Goal: Task Accomplishment & Management: Complete application form

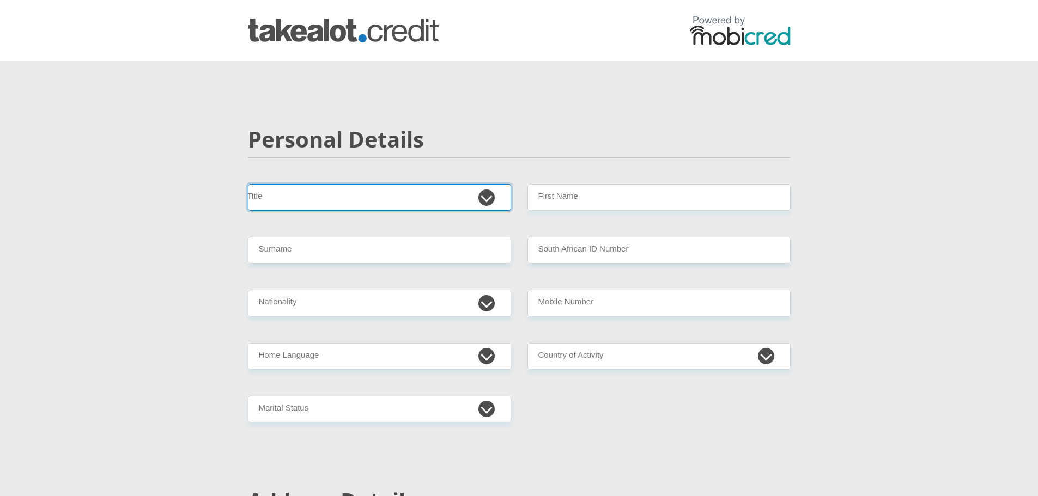
click at [436, 203] on select "Mr Ms Mrs Dr [PERSON_NAME]" at bounding box center [379, 197] width 263 height 27
click at [436, 202] on select "Mr Ms Mrs Dr [PERSON_NAME]" at bounding box center [379, 197] width 263 height 27
select select "Ms"
click at [248, 184] on select "Mr Ms Mrs Dr [PERSON_NAME]" at bounding box center [379, 197] width 263 height 27
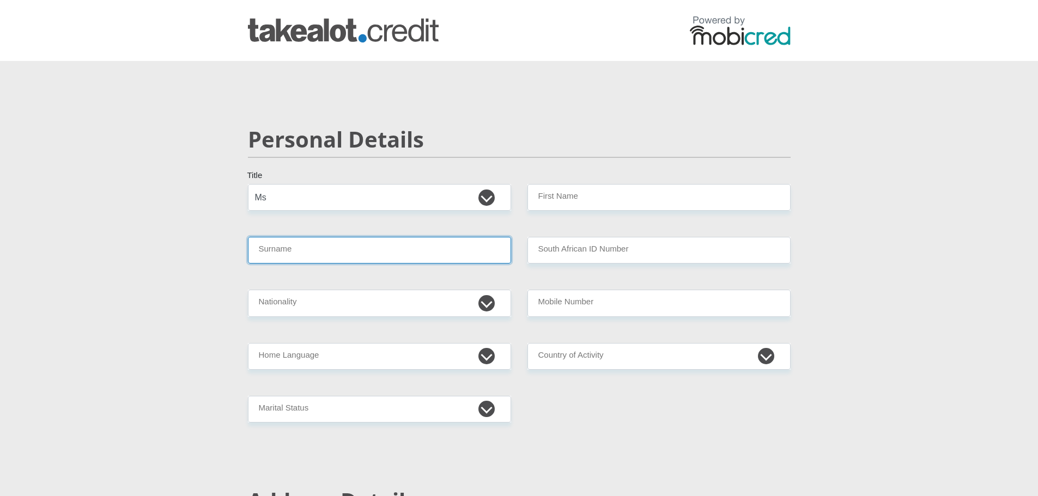
click at [435, 242] on input "Surname" at bounding box center [379, 250] width 263 height 27
type input "Luthuli"
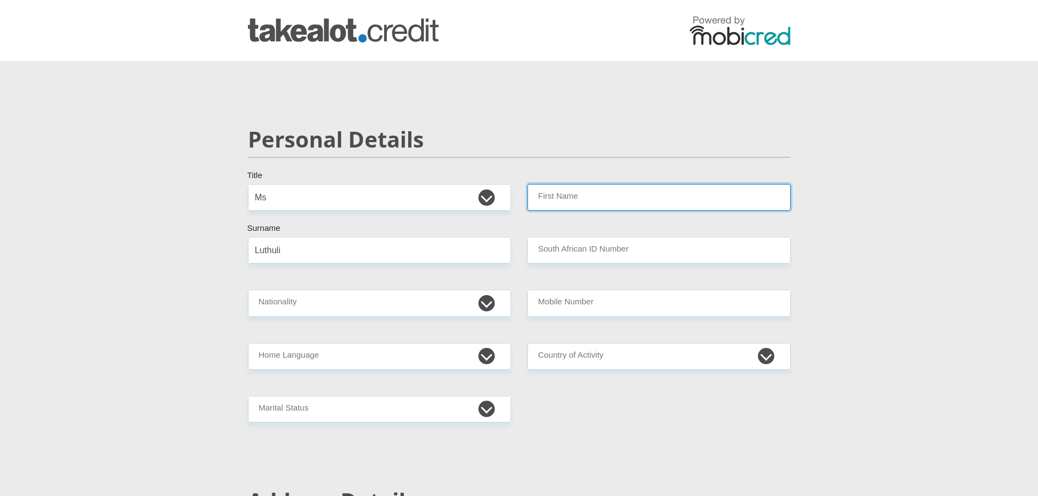
click at [587, 206] on input "First Name" at bounding box center [658, 197] width 263 height 27
type input "Sanele"
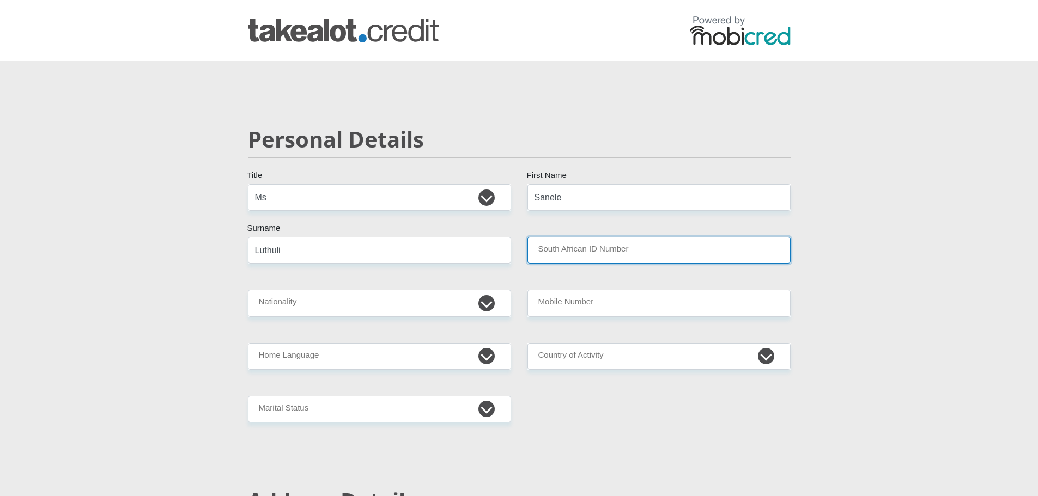
click at [607, 248] on input "South African ID Number" at bounding box center [658, 250] width 263 height 27
type input "9110170650087"
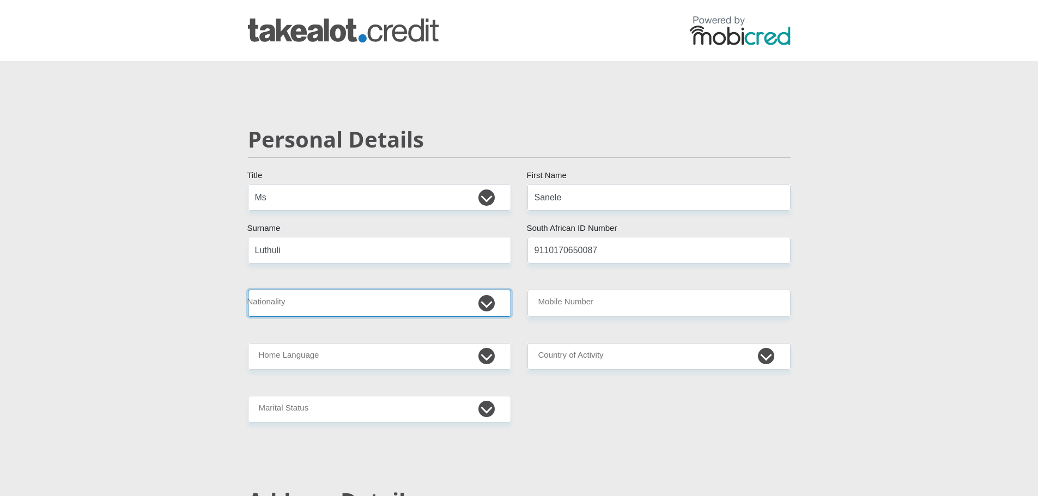
click at [403, 312] on select "[GEOGRAPHIC_DATA] [GEOGRAPHIC_DATA] [GEOGRAPHIC_DATA] [GEOGRAPHIC_DATA] [GEOGRA…" at bounding box center [379, 303] width 263 height 27
select select "ZAF"
click at [248, 290] on select "[GEOGRAPHIC_DATA] [GEOGRAPHIC_DATA] [GEOGRAPHIC_DATA] [GEOGRAPHIC_DATA] [GEOGRA…" at bounding box center [379, 303] width 263 height 27
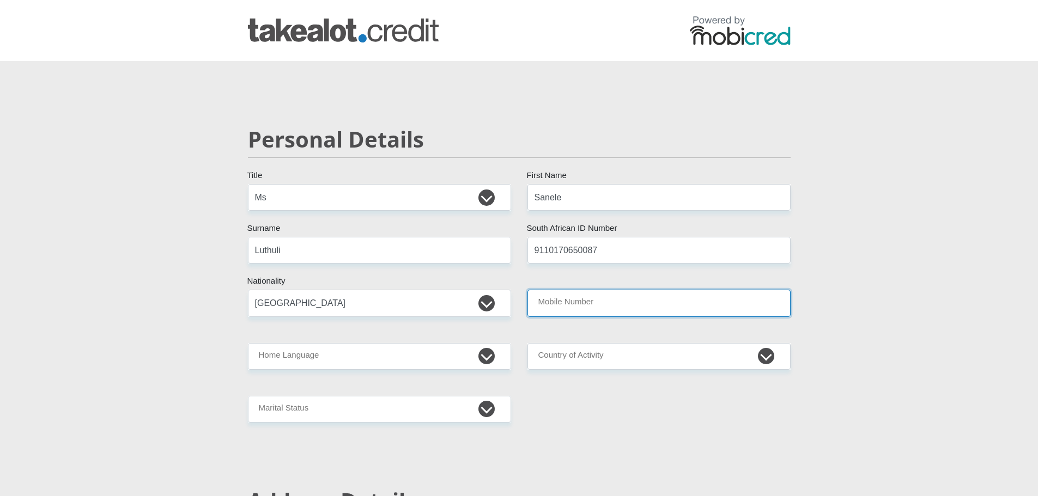
click at [560, 301] on input "Mobile Number" at bounding box center [658, 303] width 263 height 27
type input "0678382785"
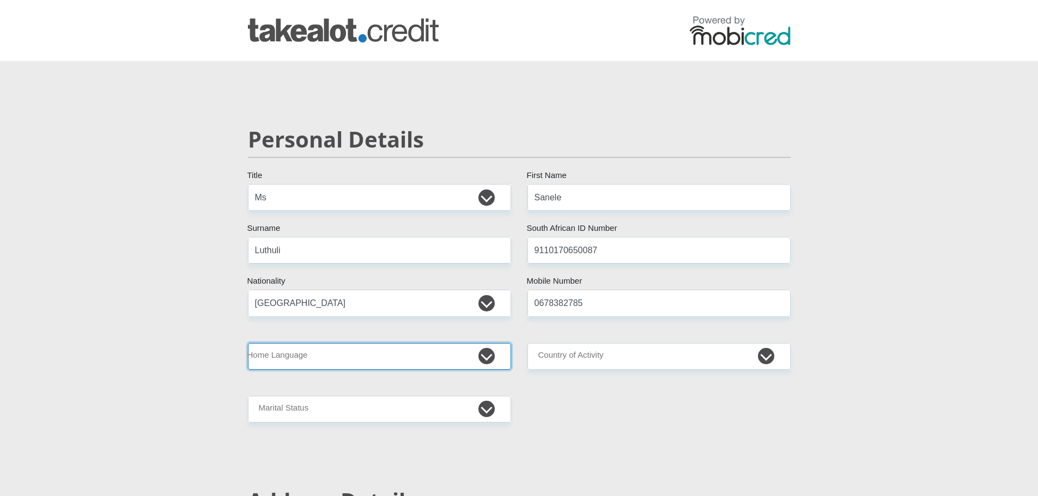
click at [489, 348] on select "Afrikaans English Sepedi South Ndebele Southern Sotho Swati Tsonga Tswana Venda…" at bounding box center [379, 356] width 263 height 27
select select "[DATE]"
click at [248, 343] on select "Afrikaans English Sepedi South Ndebele Southern Sotho Swati Tsonga Tswana Venda…" at bounding box center [379, 356] width 263 height 27
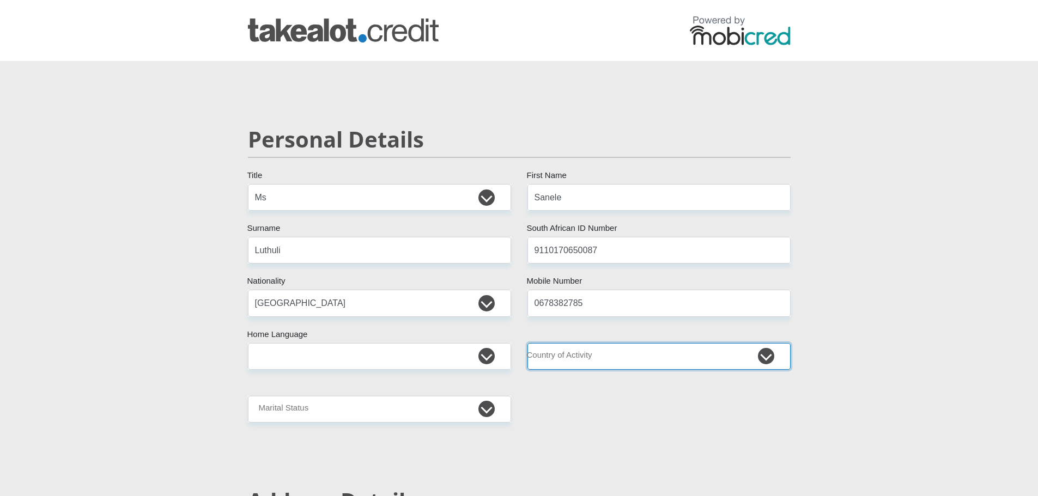
click at [599, 363] on select "[GEOGRAPHIC_DATA] [GEOGRAPHIC_DATA] [GEOGRAPHIC_DATA] [GEOGRAPHIC_DATA] [GEOGRA…" at bounding box center [658, 356] width 263 height 27
select select "ZAF"
click at [527, 343] on select "[GEOGRAPHIC_DATA] [GEOGRAPHIC_DATA] [GEOGRAPHIC_DATA] [GEOGRAPHIC_DATA] [GEOGRA…" at bounding box center [658, 356] width 263 height 27
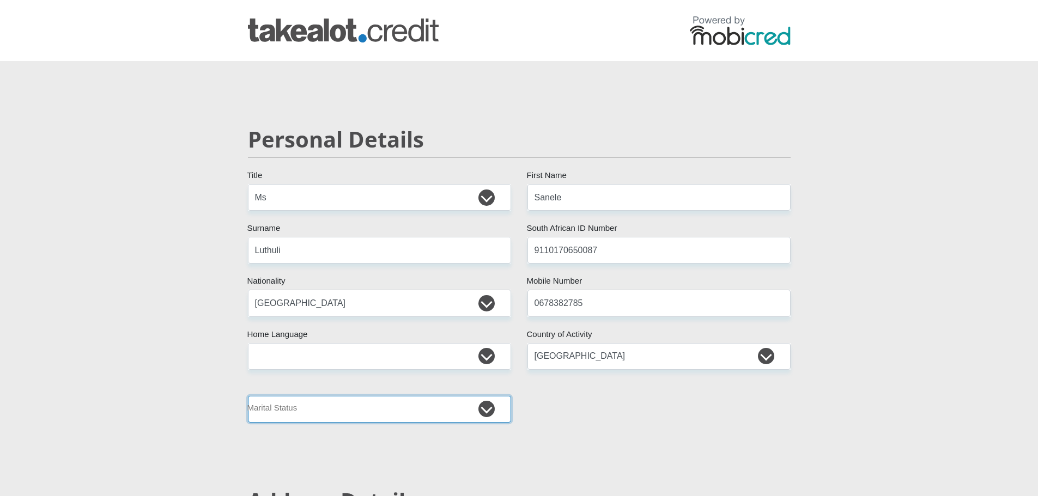
click at [461, 410] on select "Married ANC Single Divorced Widowed Married COP or Customary Law" at bounding box center [379, 409] width 263 height 27
select select "2"
click at [248, 396] on select "Married ANC Single Divorced Widowed Married COP or Customary Law" at bounding box center [379, 409] width 263 height 27
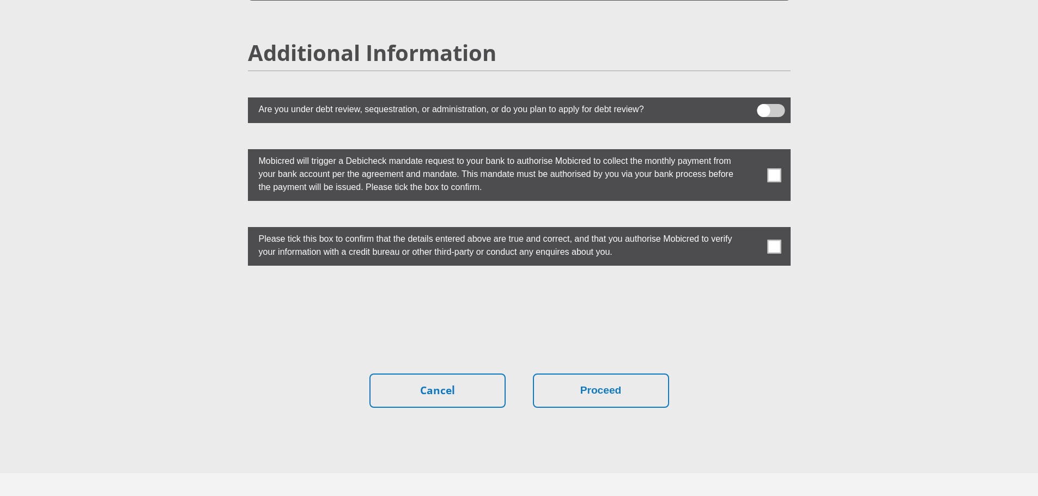
scroll to position [2972, 0]
